Goal: Transaction & Acquisition: Purchase product/service

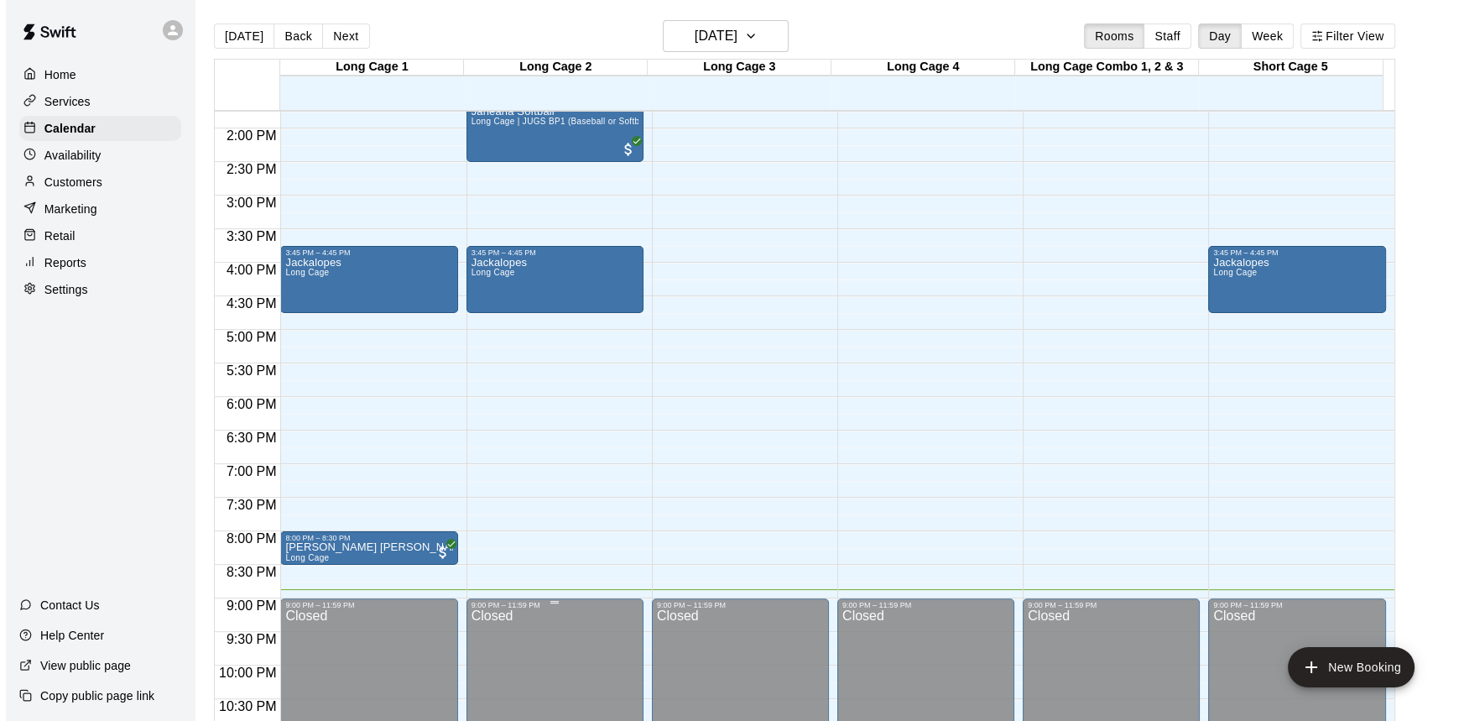
scroll to position [982, 0]
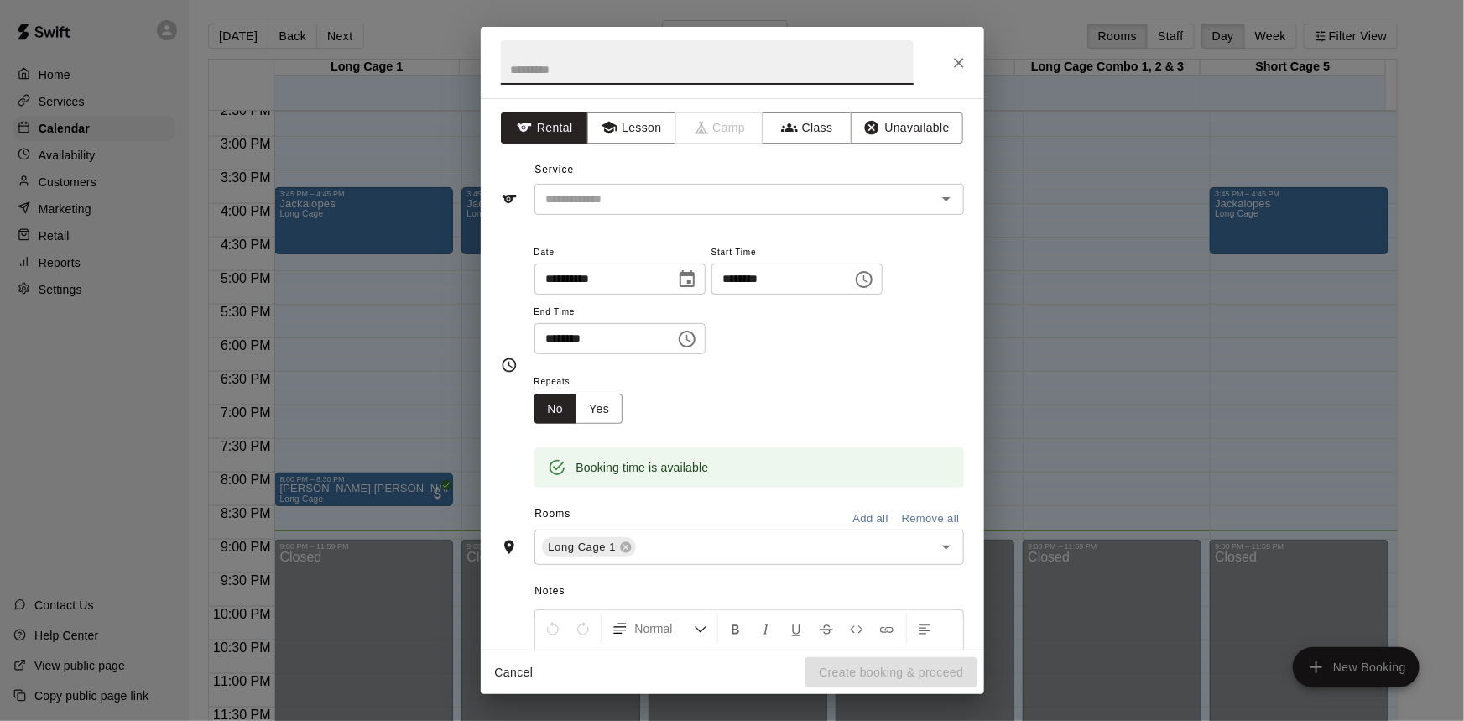
click at [951, 55] on icon "Close" at bounding box center [959, 63] width 17 height 17
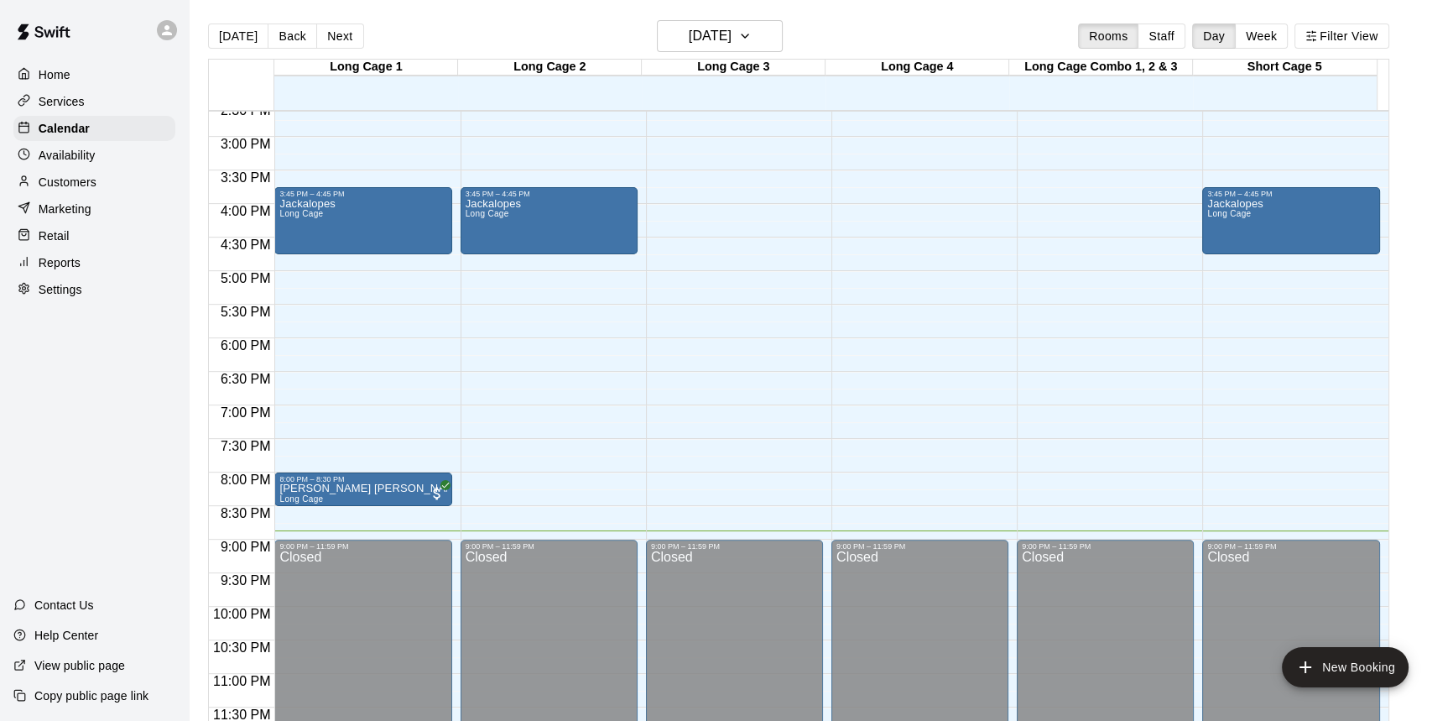
click at [60, 185] on p "Customers" at bounding box center [68, 182] width 58 height 17
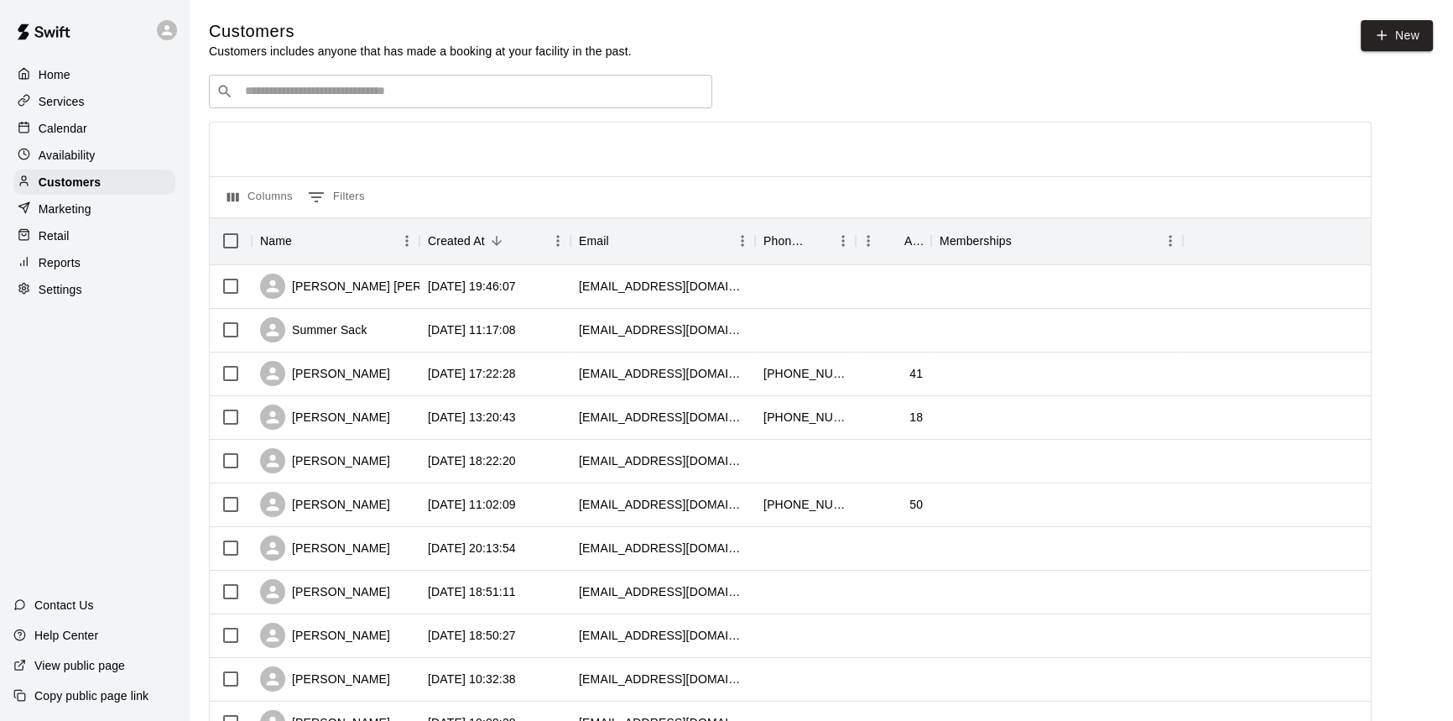
click at [83, 209] on p "Marketing" at bounding box center [65, 209] width 53 height 17
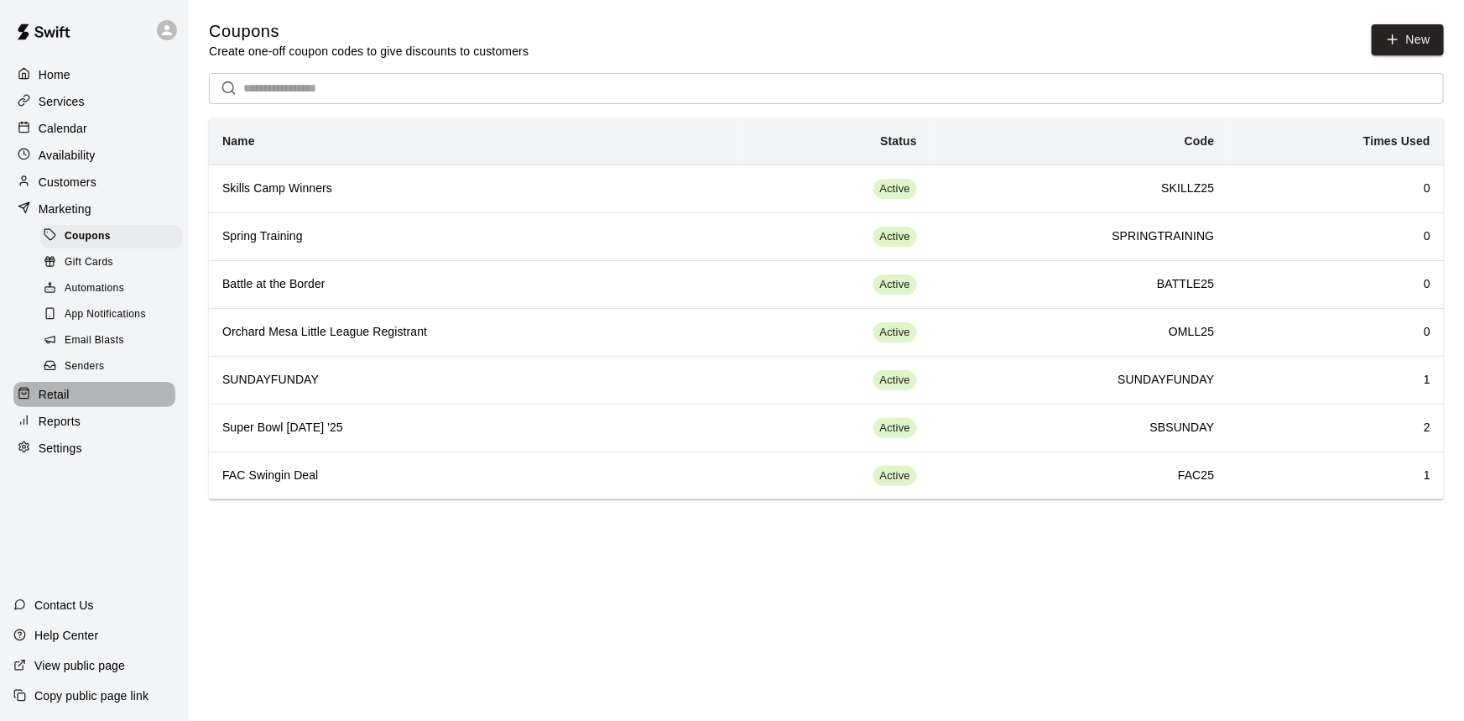
click at [76, 399] on div "Retail" at bounding box center [94, 394] width 162 height 25
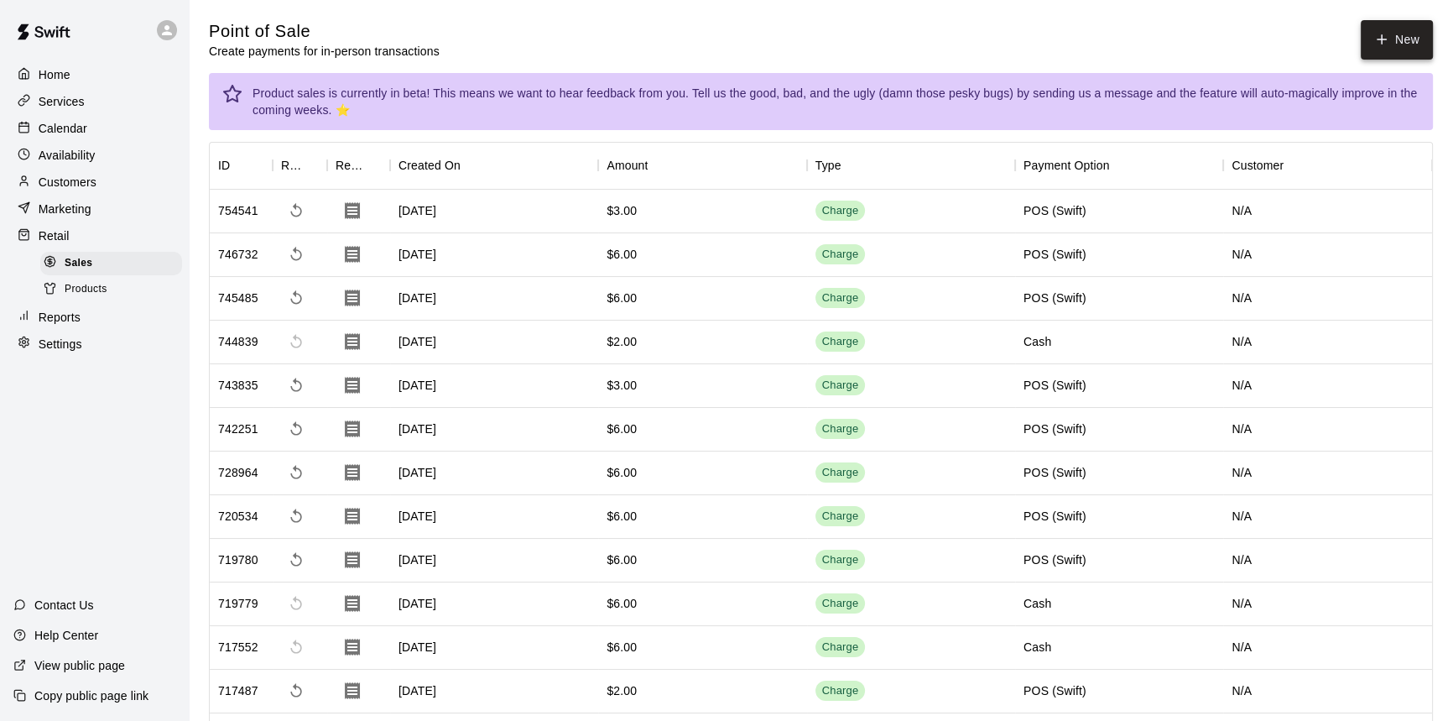
click at [1418, 45] on button "New" at bounding box center [1397, 39] width 72 height 39
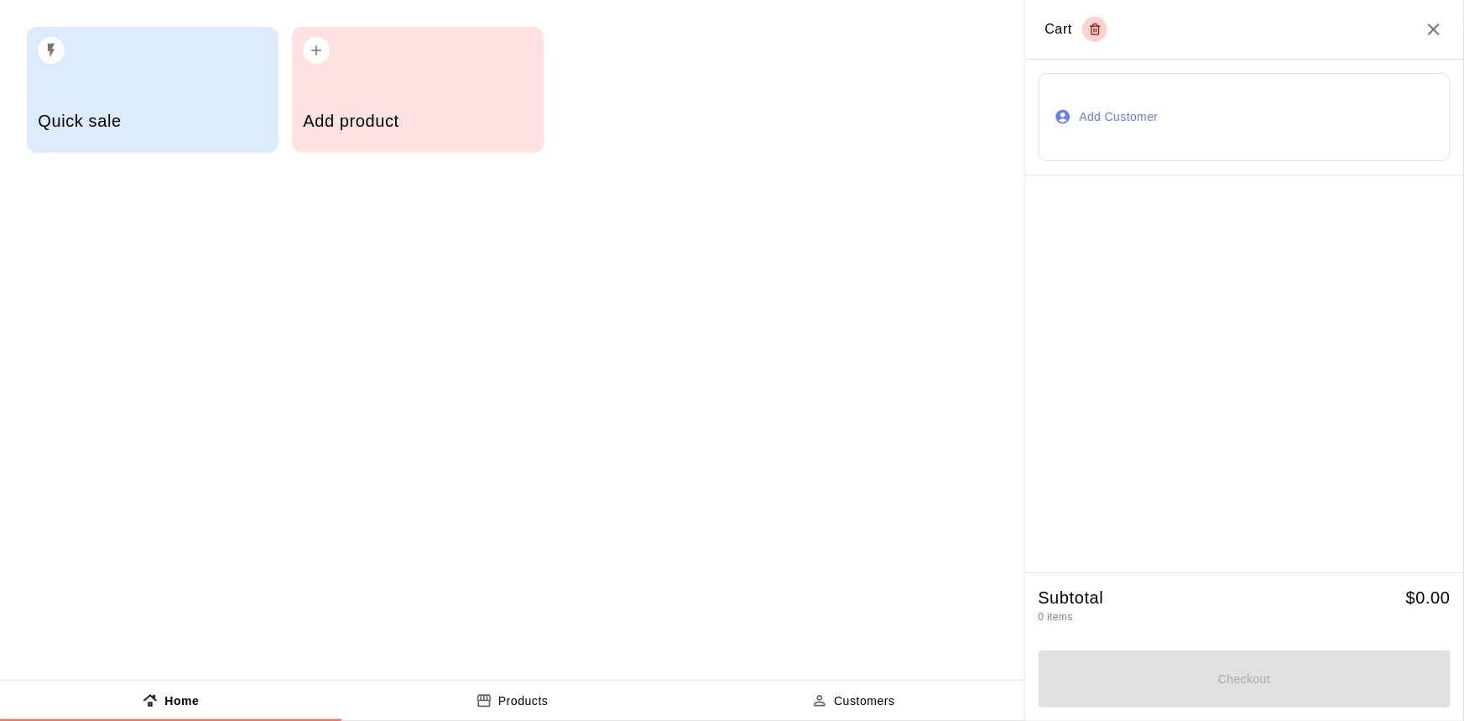
click at [414, 79] on div "Add product" at bounding box center [418, 90] width 252 height 126
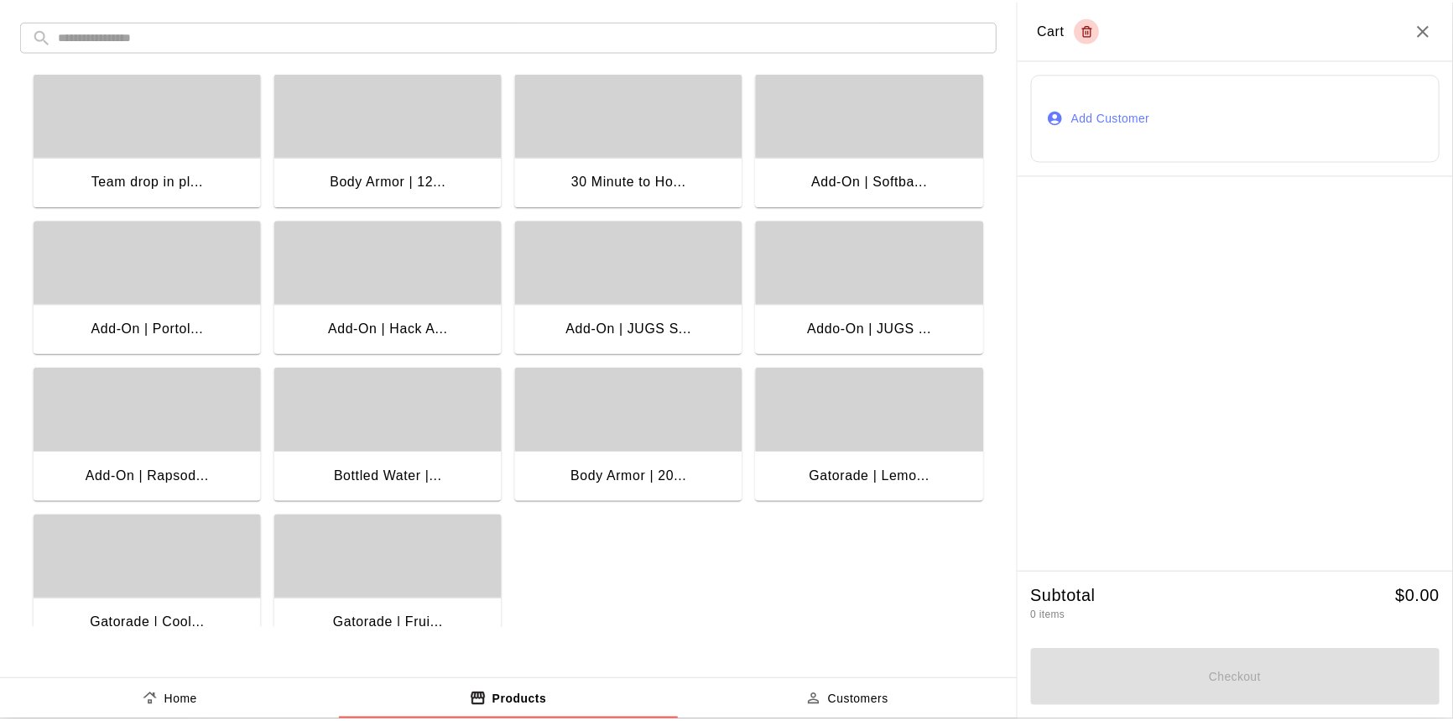
scroll to position [185, 0]
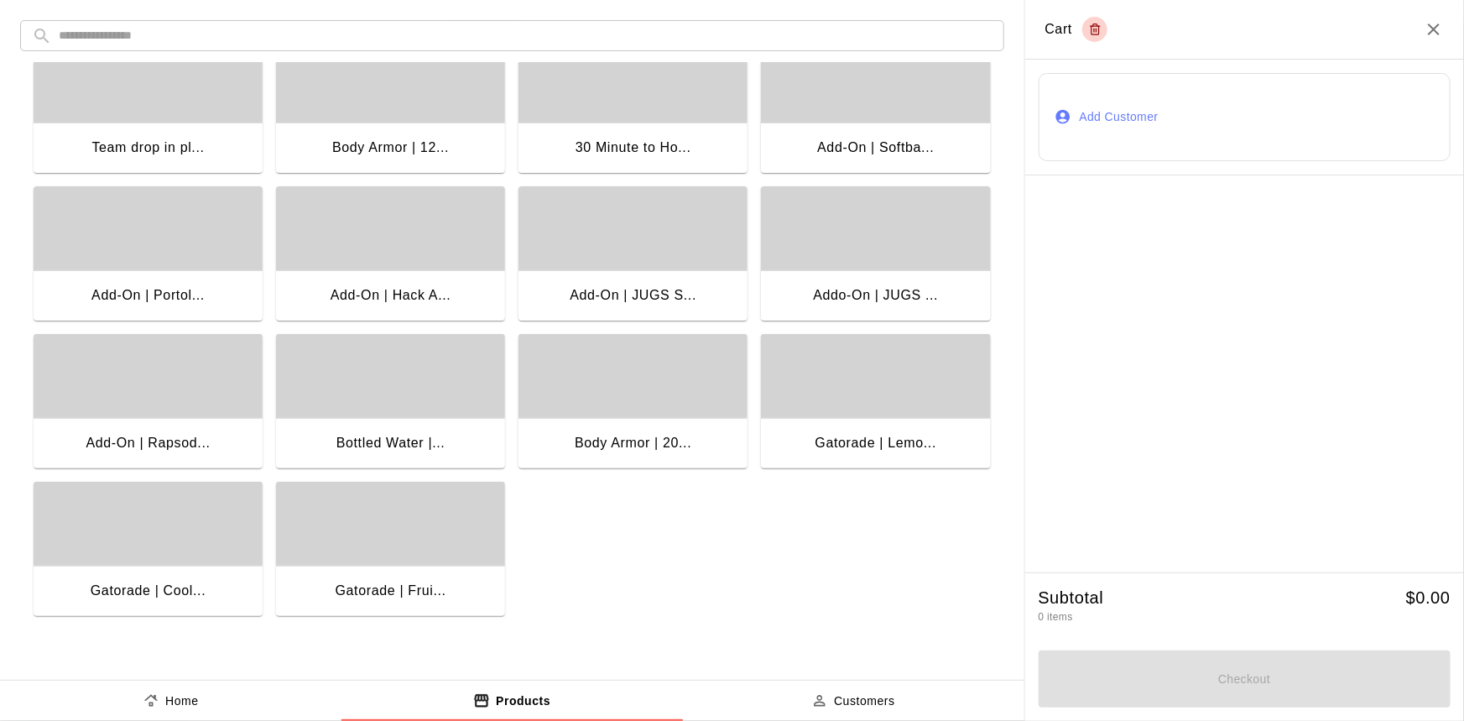
click at [117, 576] on div "Gatorade | Cool..." at bounding box center [148, 592] width 229 height 54
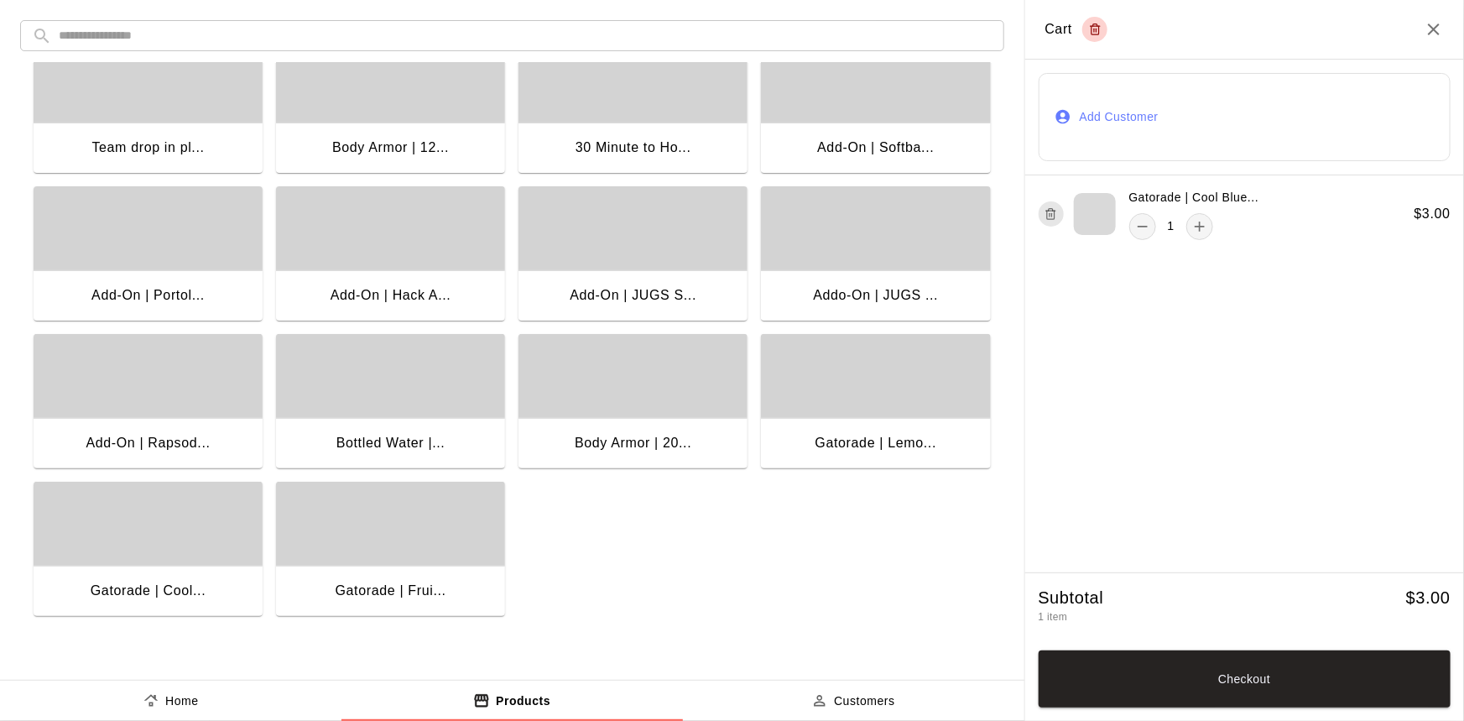
click at [1339, 691] on button "Checkout" at bounding box center [1245, 678] width 413 height 57
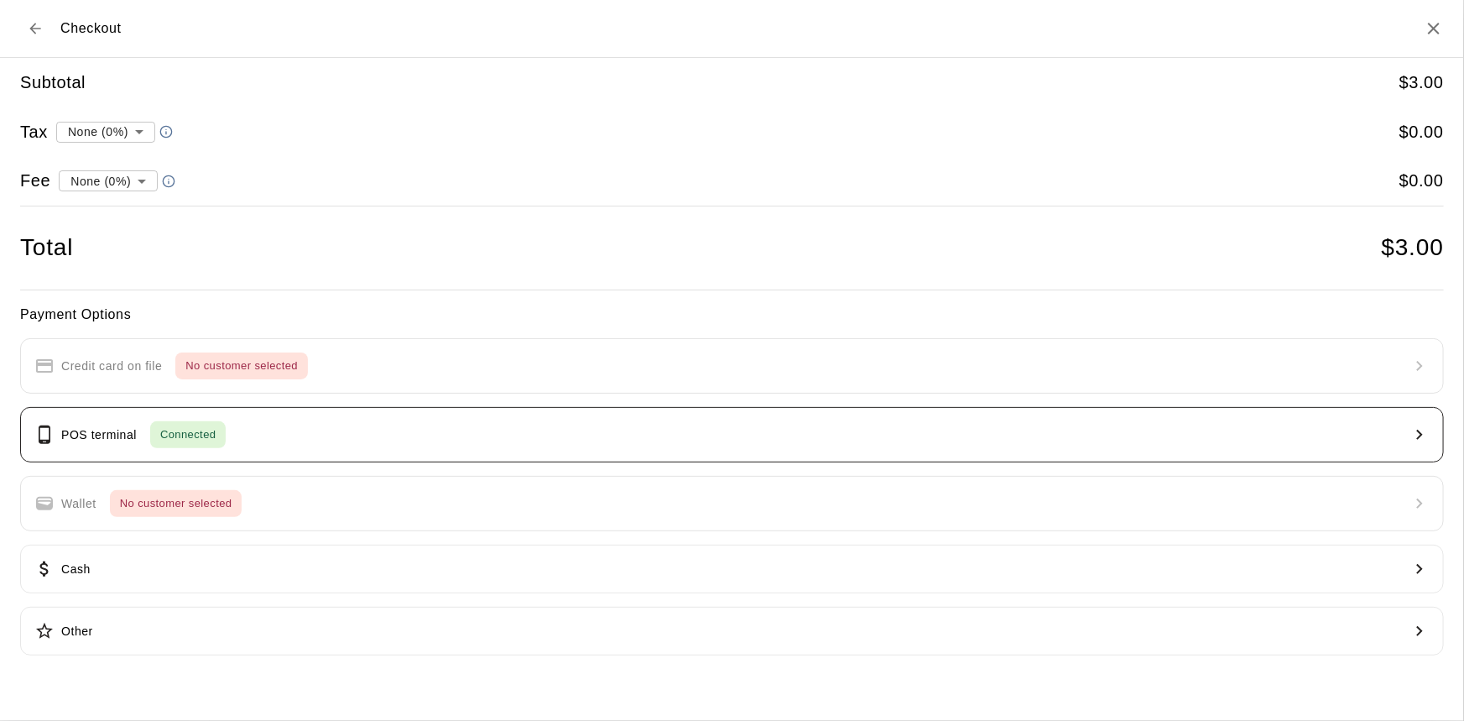
click at [772, 419] on button "POS terminal Connected" at bounding box center [732, 434] width 1424 height 55
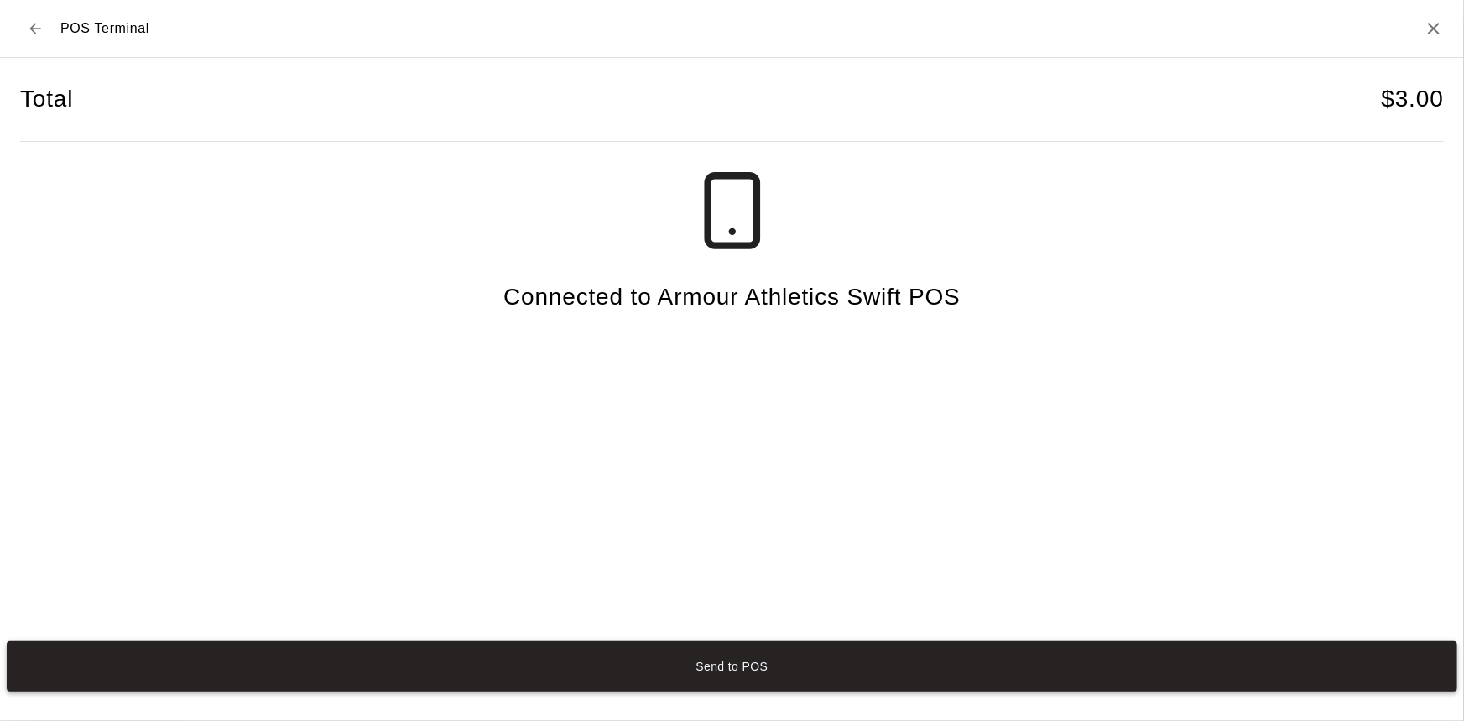
click at [737, 654] on button "Send to POS" at bounding box center [732, 666] width 1451 height 50
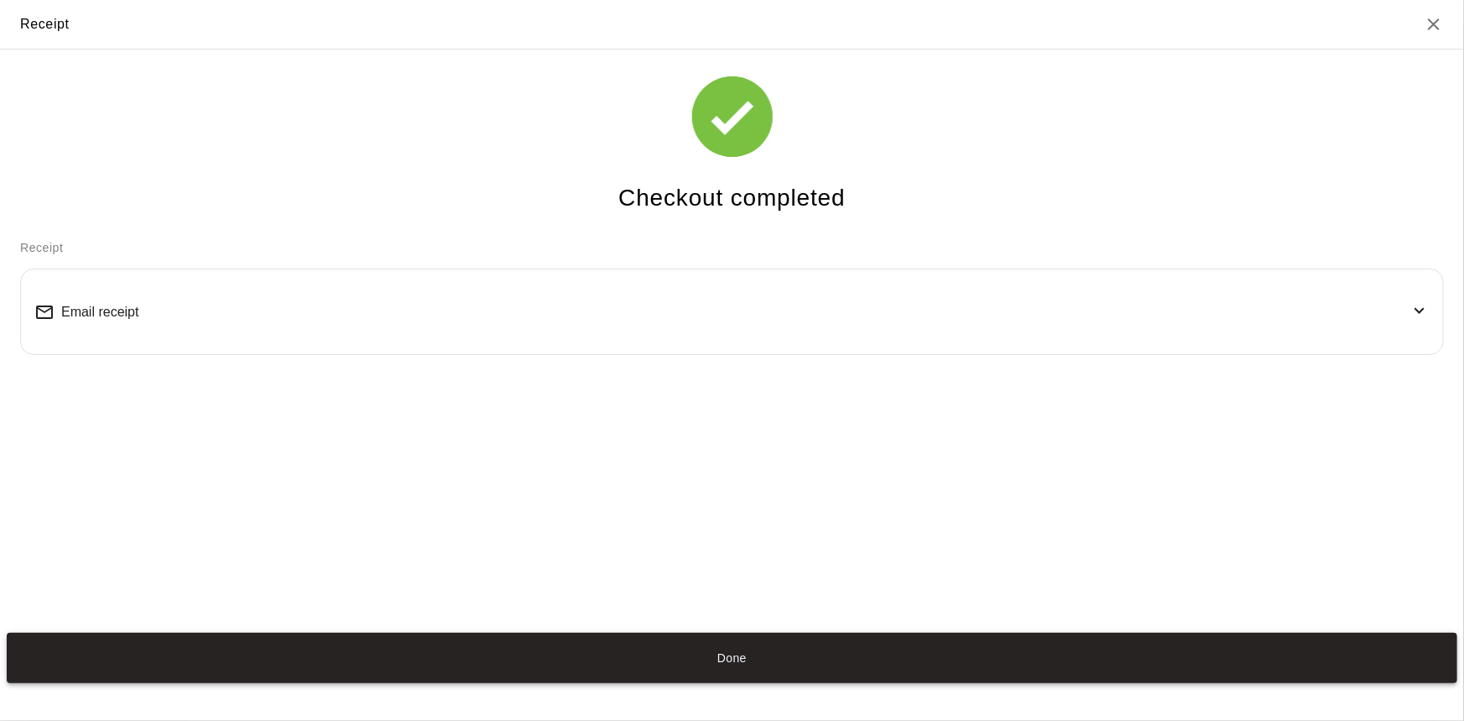
click at [769, 661] on button "Done" at bounding box center [732, 658] width 1451 height 50
